Goal: Navigation & Orientation: Find specific page/section

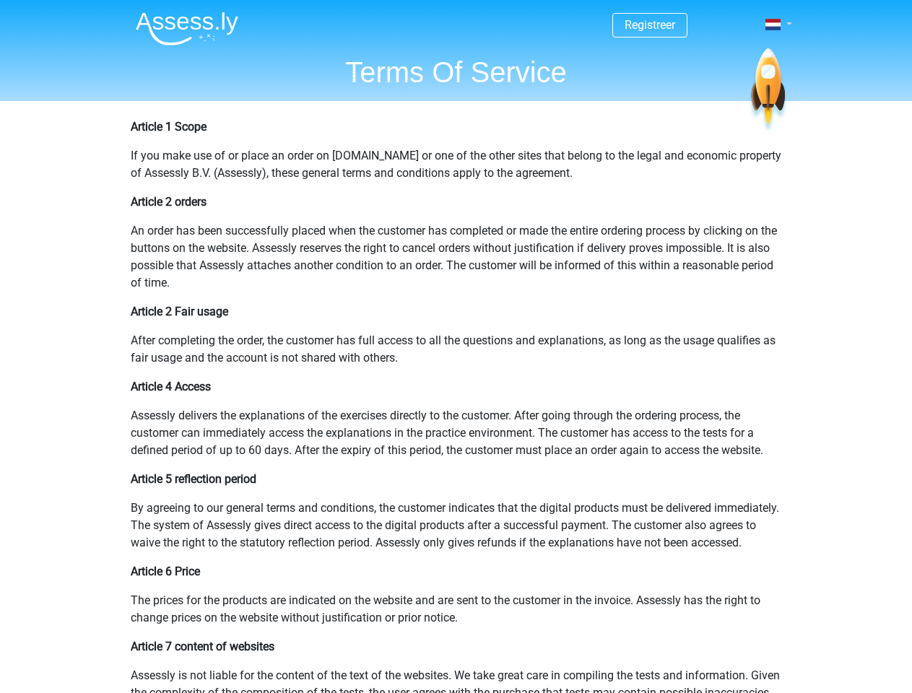
click at [774, 25] on span at bounding box center [772, 25] width 15 height 12
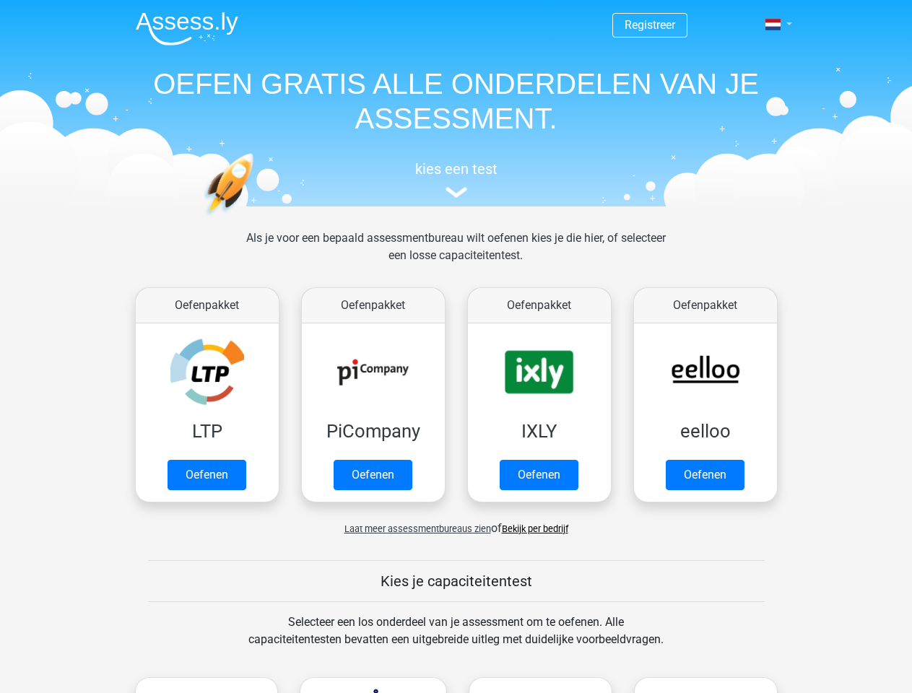
click at [774, 25] on span at bounding box center [772, 25] width 15 height 12
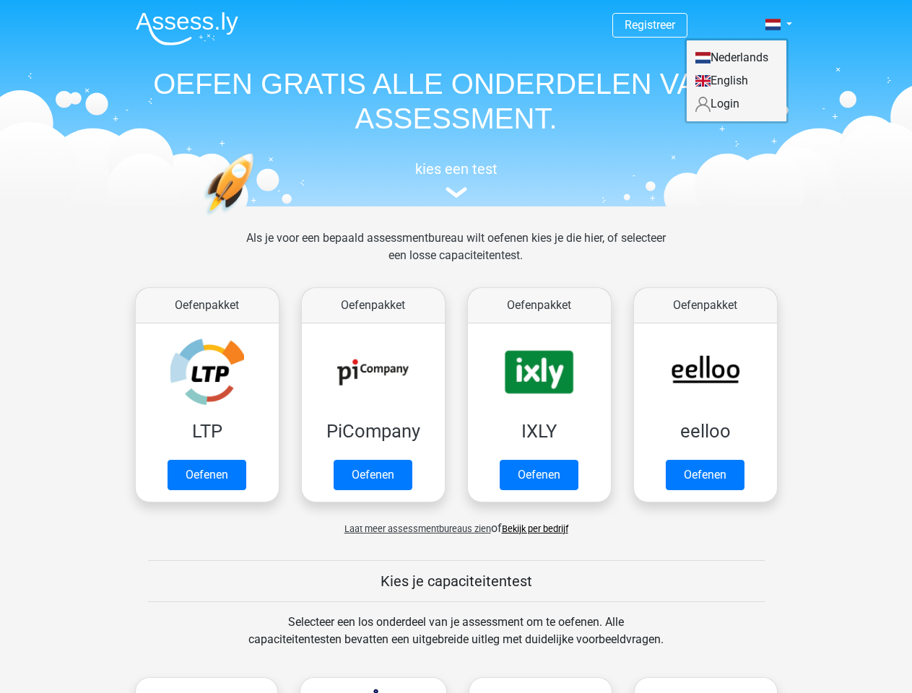
click at [414, 529] on span "Laat meer assessmentbureaus zien" at bounding box center [417, 528] width 147 height 11
